Goal: Information Seeking & Learning: Learn about a topic

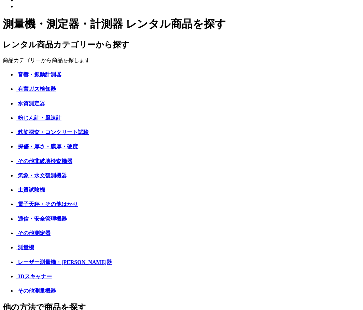
scroll to position [189, 0]
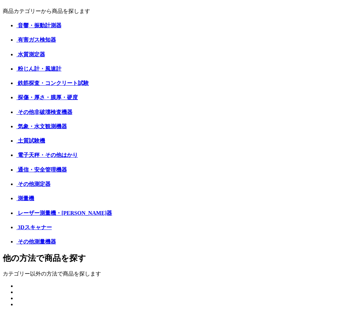
click at [16, 27] on img at bounding box center [16, 27] width 0 height 0
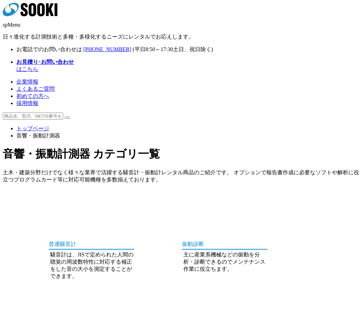
click at [46, 197] on img at bounding box center [67, 197] width 43 height 0
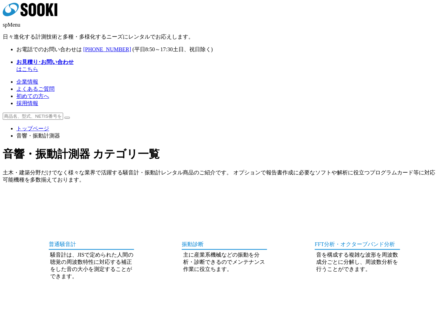
click at [180, 197] on img at bounding box center [200, 197] width 43 height 0
click at [291, 197] on div "FFT分析・オクターブバンド分析 音を構成する複雑な波形を周波数成分ごとに分解し、周波数分析を行うことができます。" at bounding box center [335, 241] width 130 height 88
click at [312, 197] on img at bounding box center [333, 197] width 43 height 0
click at [46, 299] on img at bounding box center [67, 299] width 43 height 0
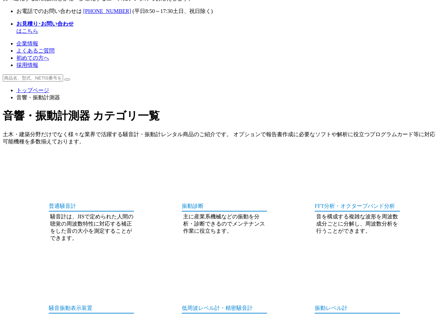
scroll to position [76, 0]
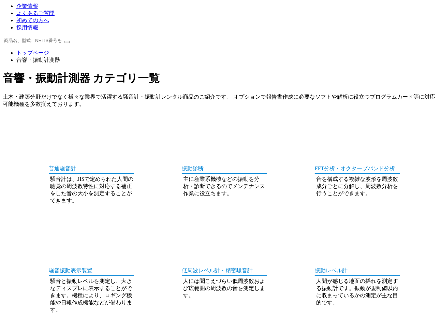
click at [180, 223] on img at bounding box center [200, 223] width 43 height 0
click at [312, 223] on img at bounding box center [333, 223] width 43 height 0
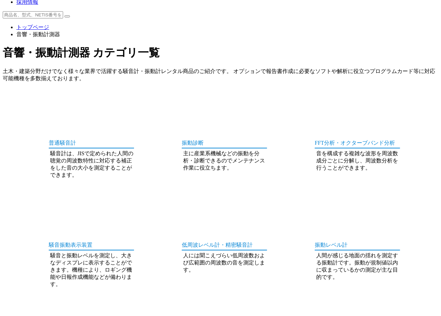
scroll to position [151, 0]
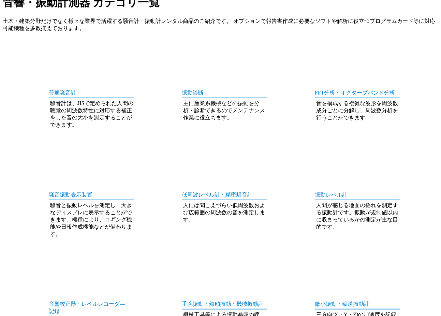
click at [57, 257] on img at bounding box center [67, 257] width 43 height 0
click at [179, 257] on img at bounding box center [200, 257] width 43 height 0
click at [315, 257] on img at bounding box center [333, 257] width 43 height 0
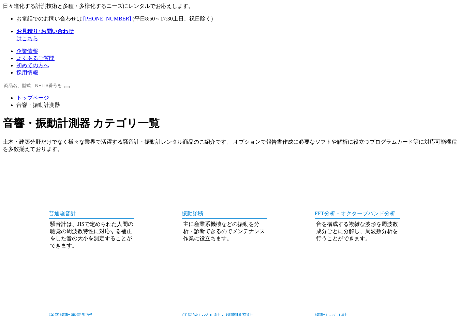
scroll to position [0, 0]
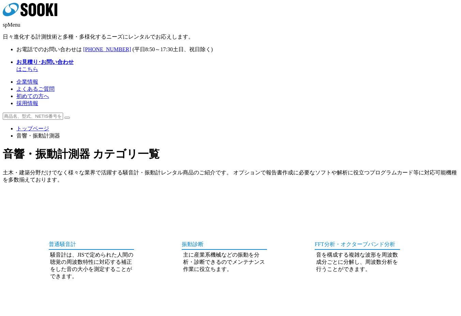
click at [19, 16] on icon "株式会社 ソーキ" at bounding box center [30, 10] width 55 height 14
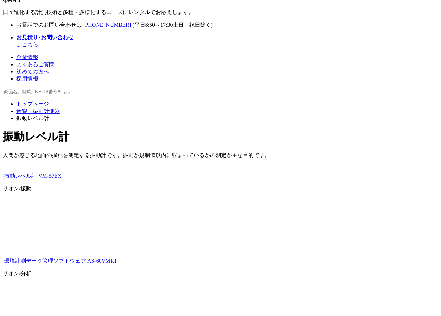
scroll to position [38, 0]
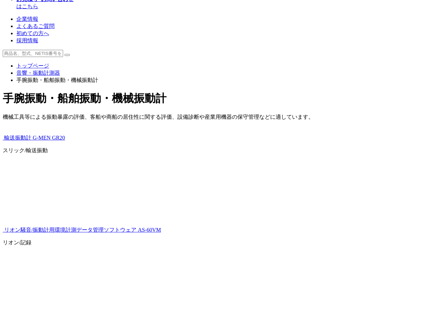
scroll to position [76, 0]
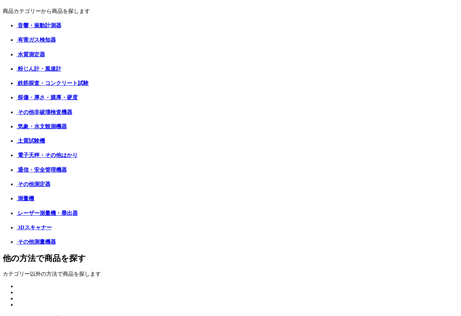
scroll to position [189, 0]
click at [16, 42] on img at bounding box center [16, 42] width 0 height 0
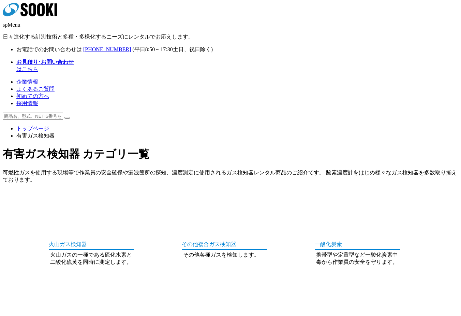
click at [65, 197] on img at bounding box center [67, 197] width 43 height 0
click at [183, 197] on img at bounding box center [200, 197] width 43 height 0
click at [341, 197] on img at bounding box center [333, 197] width 43 height 0
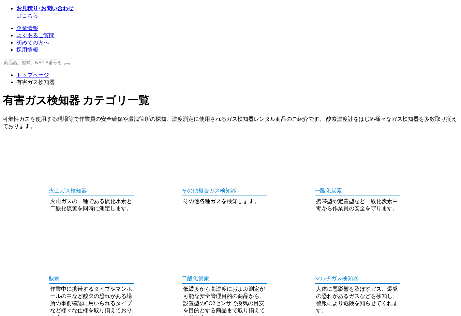
scroll to position [76, 0]
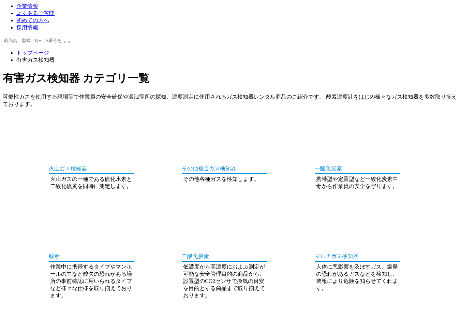
click at [68, 209] on img at bounding box center [67, 209] width 43 height 0
click at [181, 209] on img at bounding box center [200, 209] width 43 height 0
click at [186, 209] on img at bounding box center [200, 209] width 43 height 0
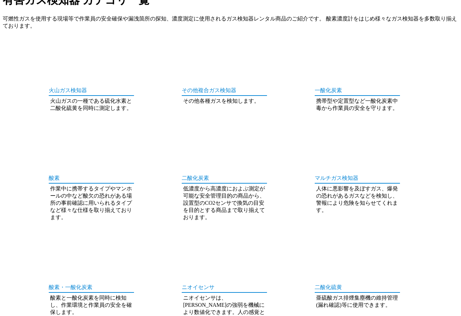
scroll to position [189, 0]
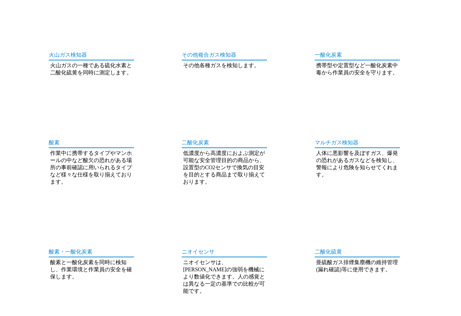
click at [47, 314] on img at bounding box center [67, 314] width 43 height 0
click at [179, 314] on img at bounding box center [200, 314] width 43 height 0
click at [334, 314] on img at bounding box center [333, 314] width 43 height 0
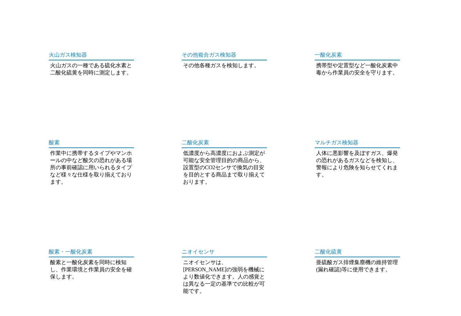
click at [217, 248] on div "火山ガス検知器 火山ガスの一種である硫化水素と二酸化硫黄を同時に測定します。" at bounding box center [231, 259] width 456 height 503
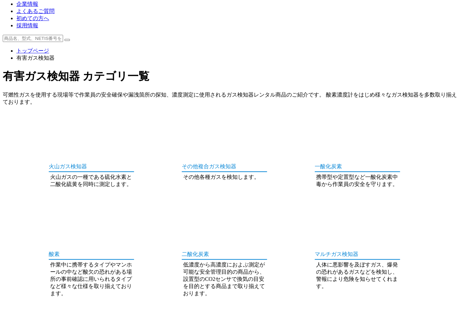
scroll to position [114, 0]
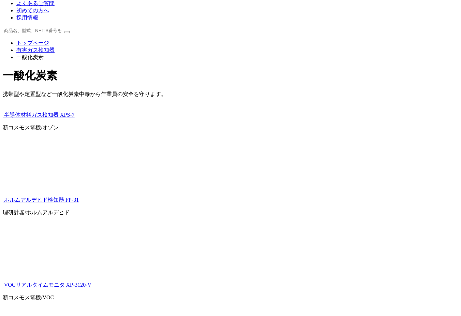
scroll to position [38, 0]
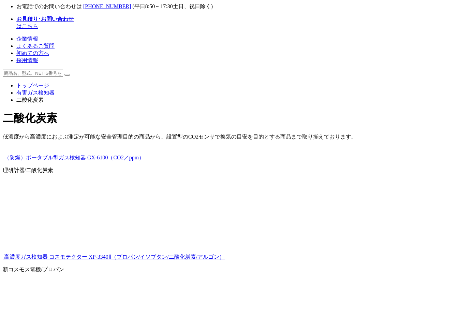
scroll to position [76, 0]
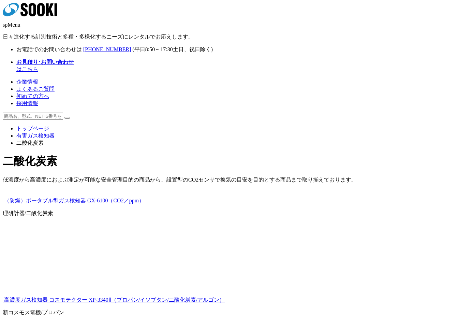
click at [368, 176] on p "低濃度から高濃度におよぶ測定が可能な安全管理目的の商品から、設置型のCO2センサで換気の目安を目的とする商品まで取り揃えております。" at bounding box center [231, 181] width 456 height 11
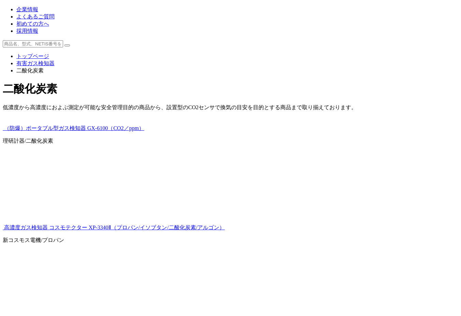
scroll to position [76, 0]
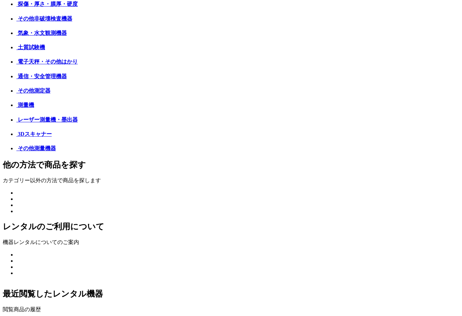
scroll to position [270, 0]
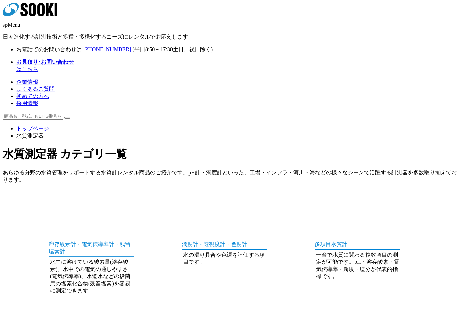
click at [61, 197] on img at bounding box center [67, 197] width 43 height 0
click at [196, 197] on img at bounding box center [200, 197] width 43 height 0
click at [322, 197] on img at bounding box center [333, 197] width 43 height 0
click at [55, 313] on img at bounding box center [67, 313] width 43 height 0
click at [203, 313] on img at bounding box center [200, 313] width 43 height 0
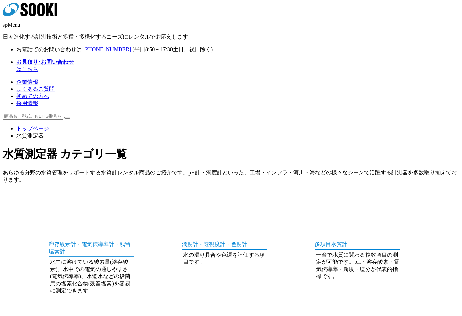
click at [328, 313] on img at bounding box center [333, 313] width 43 height 0
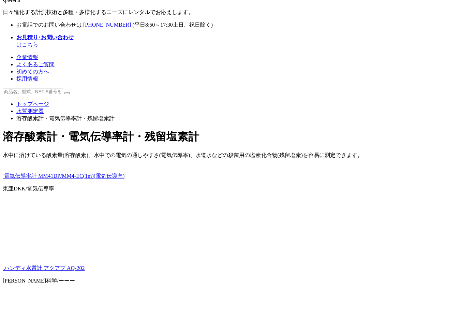
scroll to position [38, 0]
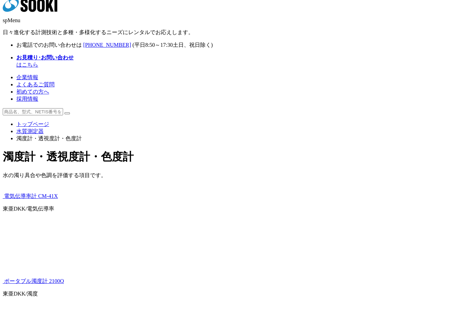
scroll to position [5, 0]
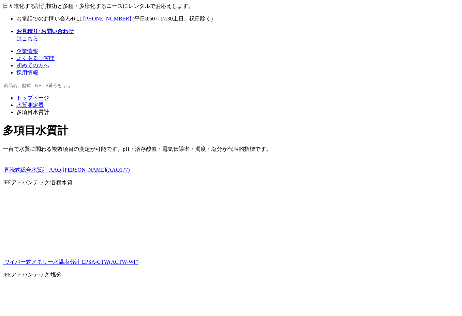
scroll to position [69, 0]
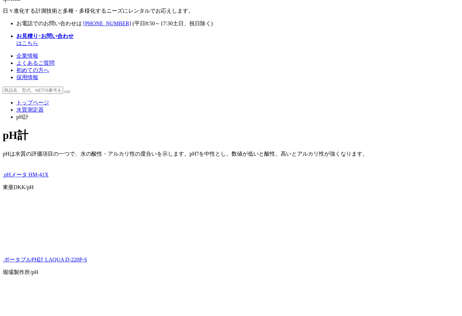
scroll to position [38, 0]
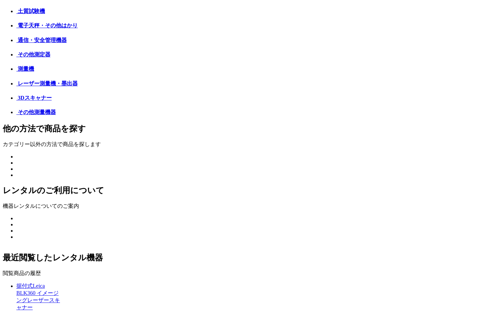
scroll to position [273, 0]
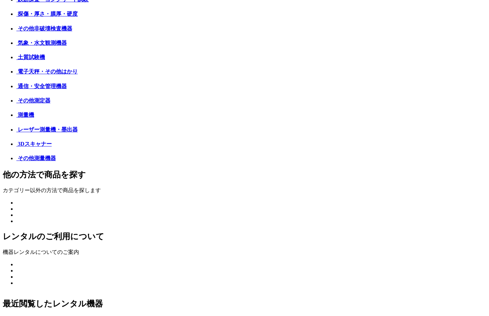
click at [16, 1] on img at bounding box center [16, 1] width 0 height 0
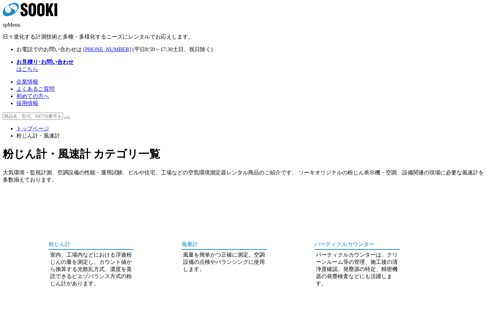
click at [83, 197] on img at bounding box center [67, 197] width 43 height 0
click at [208, 197] on img at bounding box center [200, 197] width 43 height 0
click at [348, 197] on img at bounding box center [333, 197] width 43 height 0
click at [79, 306] on img at bounding box center [67, 306] width 43 height 0
click at [195, 306] on img at bounding box center [200, 306] width 43 height 0
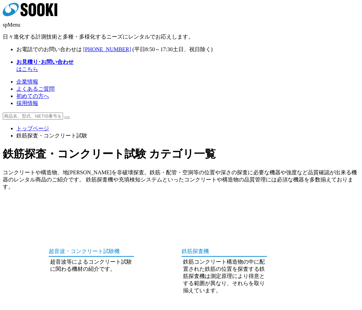
click at [126, 169] on p "コンクリートや構造物、地中内を非破壊探査。鉄筋・配管・空洞等の位置や深さの探査に必要な機器や強度など品質確認が出来る機器のレンタル商品のご紹介です。 鉄筋探査…" at bounding box center [181, 181] width 357 height 25
click at [46, 204] on img at bounding box center [67, 204] width 43 height 0
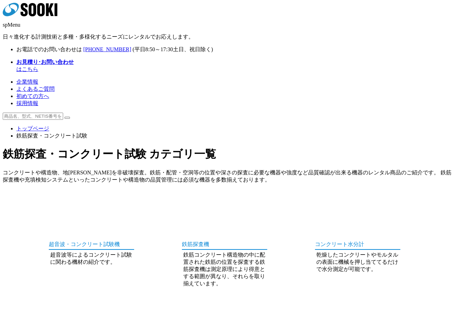
click at [183, 197] on img at bounding box center [200, 197] width 43 height 0
click at [320, 197] on img at bounding box center [333, 197] width 43 height 0
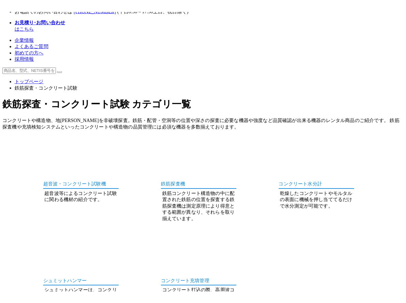
scroll to position [53, 0]
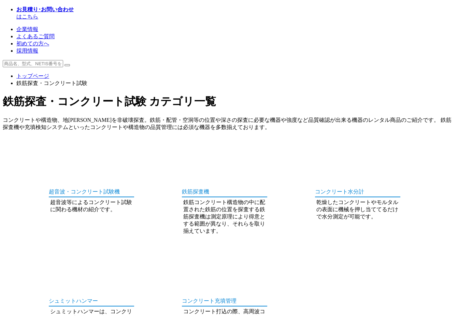
click at [51, 254] on img at bounding box center [67, 254] width 43 height 0
click at [59, 254] on img at bounding box center [67, 254] width 43 height 0
click at [194, 254] on img at bounding box center [200, 254] width 43 height 0
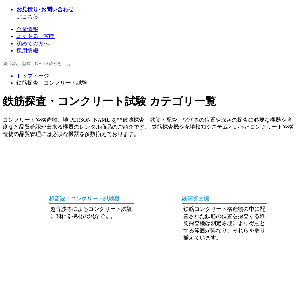
drag, startPoint x: 171, startPoint y: 145, endPoint x: 167, endPoint y: 158, distance: 13.5
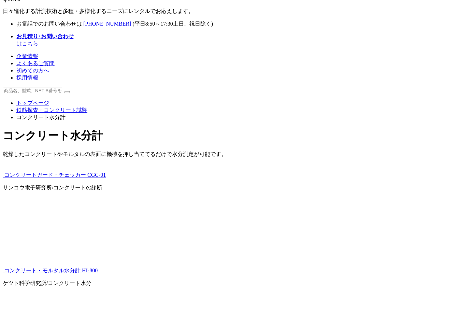
scroll to position [38, 0]
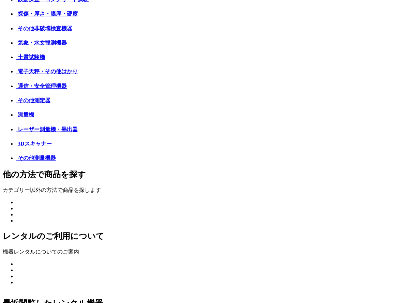
scroll to position [235, 0]
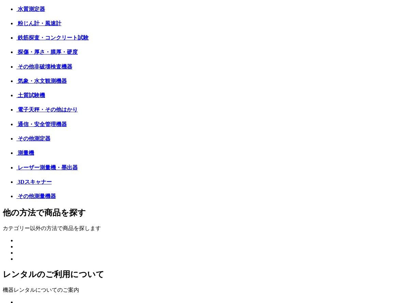
click at [16, 54] on img at bounding box center [16, 54] width 0 height 0
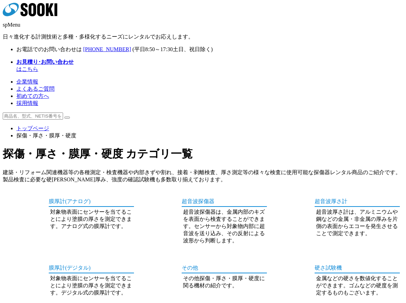
click at [46, 197] on img at bounding box center [67, 197] width 43 height 0
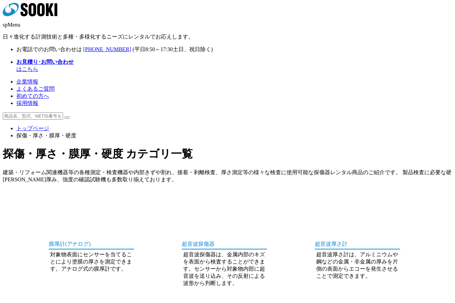
click at [192, 197] on img at bounding box center [200, 197] width 43 height 0
click at [324, 197] on img at bounding box center [333, 197] width 43 height 0
click at [67, 303] on img at bounding box center [67, 306] width 43 height 0
click at [188, 303] on img at bounding box center [200, 306] width 43 height 0
click at [333, 303] on img at bounding box center [333, 306] width 43 height 0
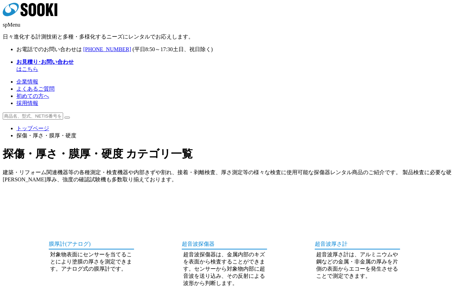
drag, startPoint x: 302, startPoint y: 124, endPoint x: 296, endPoint y: 121, distance: 6.3
click at [302, 169] on p "建築・リフォーム関連機器等の各種測定・検査機器や内部きずや割れ、接着・剥離検査、厚さ測定等の様々な検査に使用可能な探傷器レンタル商品のご紹介です。 製品検査に…" at bounding box center [228, 178] width 450 height 18
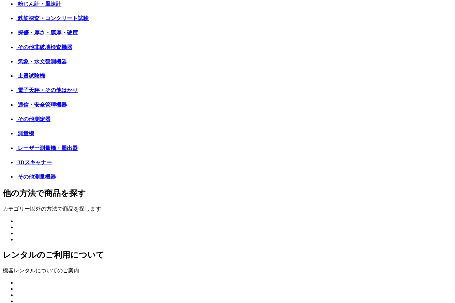
scroll to position [273, 0]
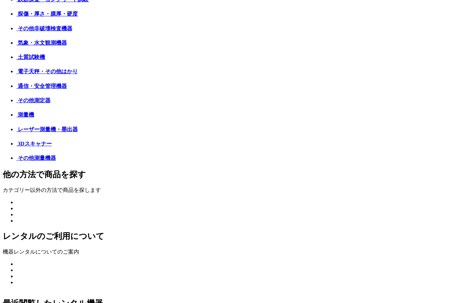
click at [16, 30] on img at bounding box center [16, 30] width 0 height 0
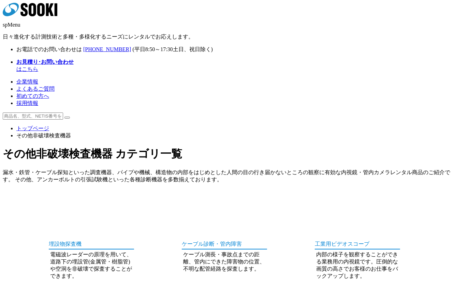
click at [306, 125] on ul "トップページ その他非破壊検査機器" at bounding box center [228, 132] width 450 height 14
click at [238, 7] on div "株式会社 ソーキ spMenu 日々進化する計測技術と多種・多様化するニーズにレンタルでお応えします。 お電話でのお問い合わせは [PHONE_NUMBER]…" at bounding box center [228, 38] width 450 height 70
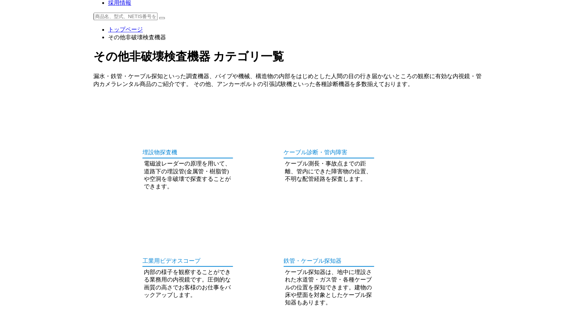
scroll to position [151, 0]
